Goal: Information Seeking & Learning: Understand process/instructions

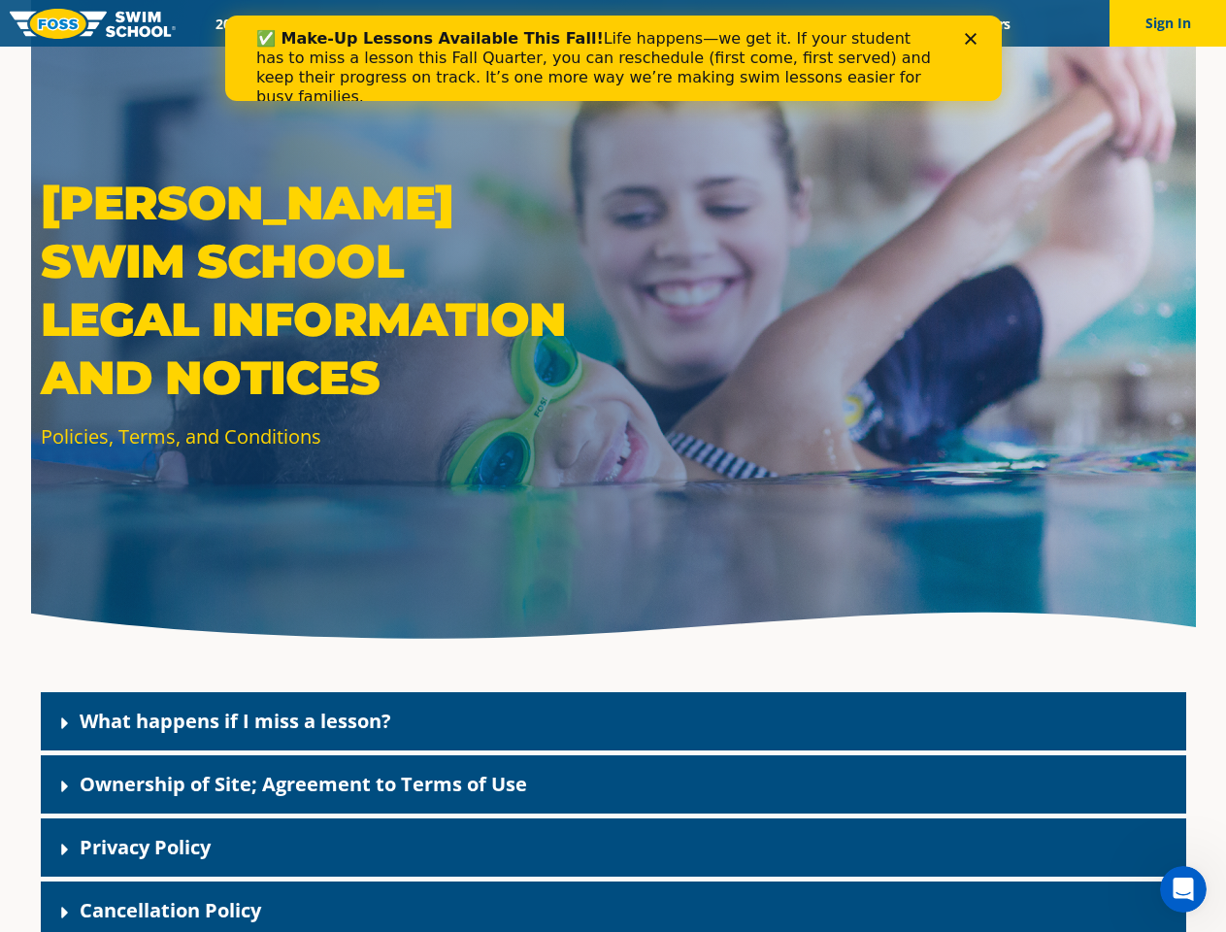
click at [613, 489] on div "[PERSON_NAME] Swim School Legal Information and Notices Policies, Terms, and Co…" at bounding box center [613, 326] width 1165 height 652
click at [1168, 23] on button "Sign In" at bounding box center [1168, 23] width 116 height 47
click at [614, 721] on div "What happens if I miss a lesson?" at bounding box center [614, 721] width 1146 height 58
click at [235, 720] on link "What happens if I miss a lesson?" at bounding box center [236, 721] width 312 height 26
click at [614, 784] on div "Ownership of Site; Agreement to Terms of Use" at bounding box center [614, 784] width 1146 height 58
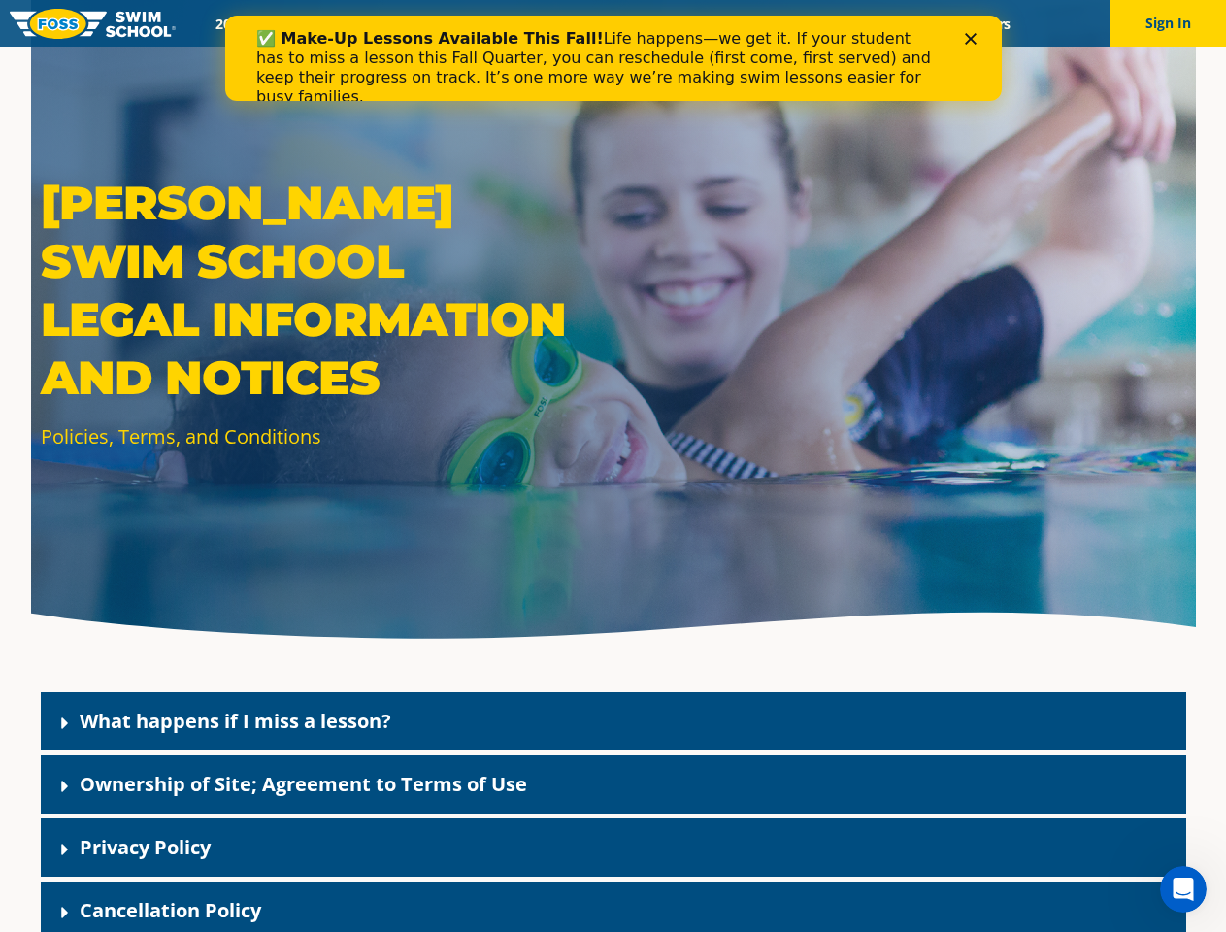
click at [303, 783] on link "Ownership of Site; Agreement to Terms of Use" at bounding box center [304, 784] width 448 height 26
click at [614, 848] on div "Privacy Policy" at bounding box center [614, 847] width 1146 height 58
click at [145, 847] on link "Privacy Policy" at bounding box center [145, 847] width 131 height 26
click at [614, 907] on div "Cancellation Policy" at bounding box center [614, 911] width 1146 height 58
click at [170, 910] on link "Cancellation Policy" at bounding box center [171, 910] width 182 height 26
